Goal: Browse casually: Explore the website without a specific task or goal

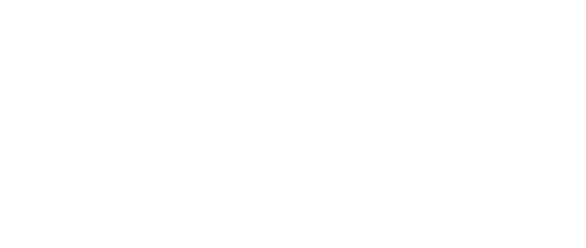
drag, startPoint x: 549, startPoint y: 133, endPoint x: 553, endPoint y: 127, distance: 6.9
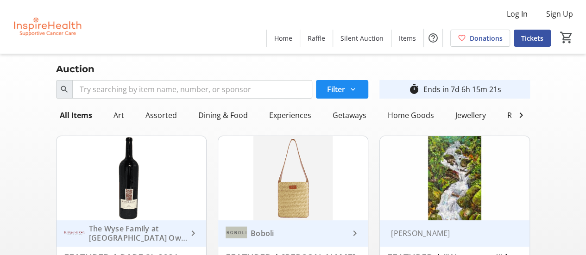
drag, startPoint x: 553, startPoint y: 127, endPoint x: 578, endPoint y: 146, distance: 31.4
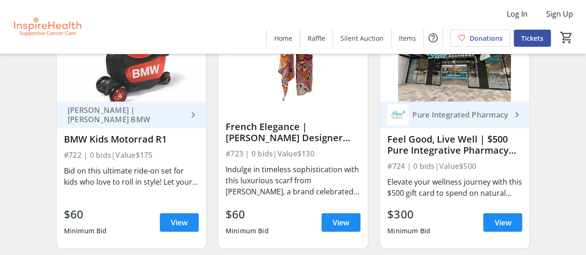
scroll to position [8247, 0]
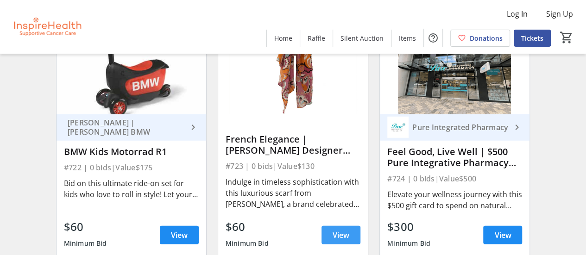
click at [338, 233] on span "View" at bounding box center [341, 235] width 17 height 11
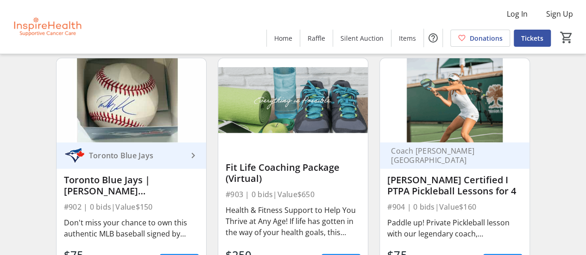
scroll to position [9916, 0]
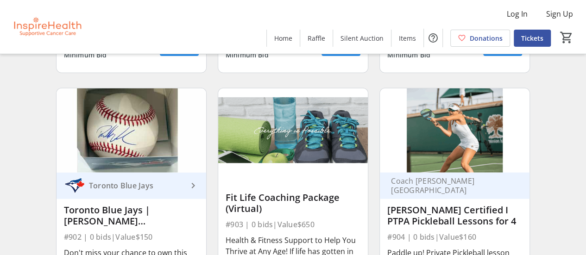
click at [461, 141] on img at bounding box center [455, 130] width 150 height 84
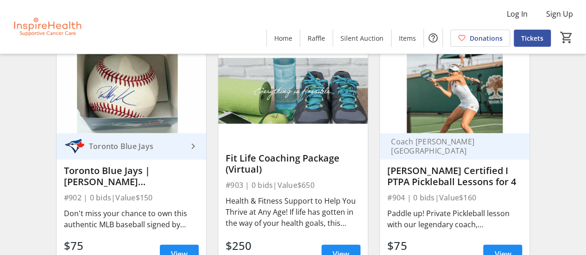
scroll to position [10009, 0]
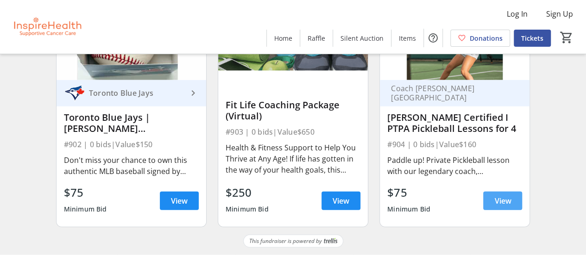
click at [498, 201] on span "View" at bounding box center [502, 201] width 17 height 11
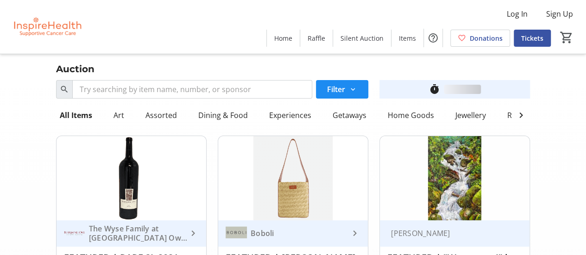
scroll to position [10009, 0]
